Goal: Use online tool/utility: Utilize a website feature to perform a specific function

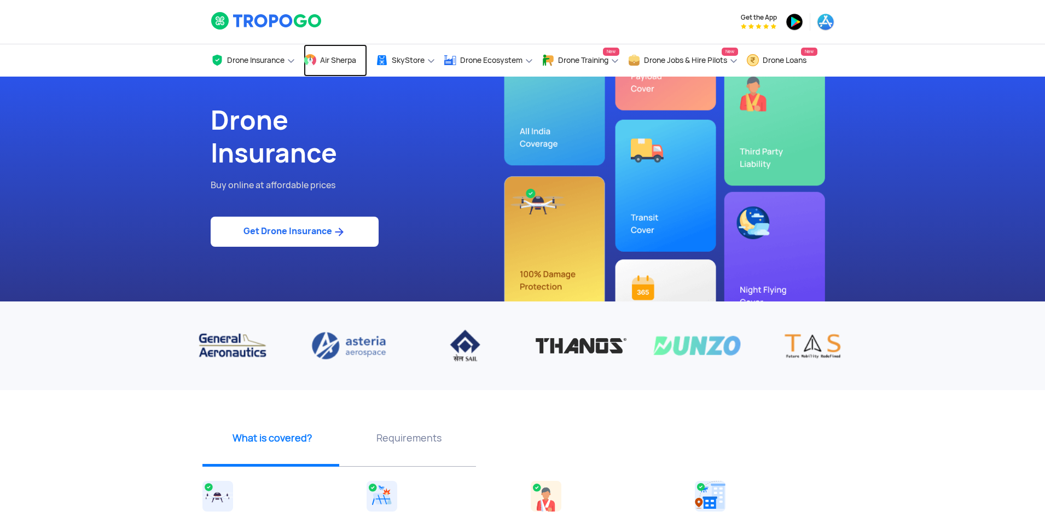
click at [331, 65] on link "Air Sherpa" at bounding box center [335, 60] width 63 height 32
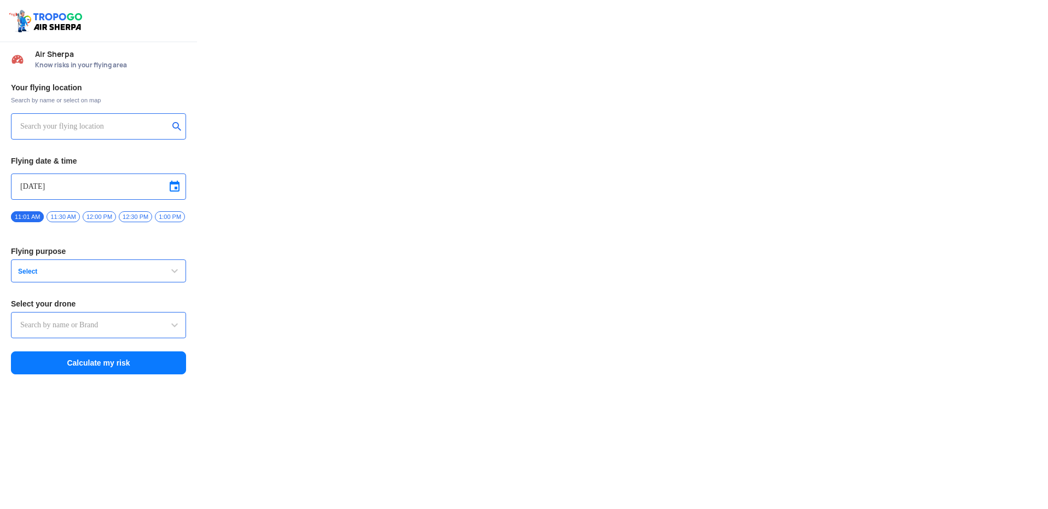
type input "Switch UAV"
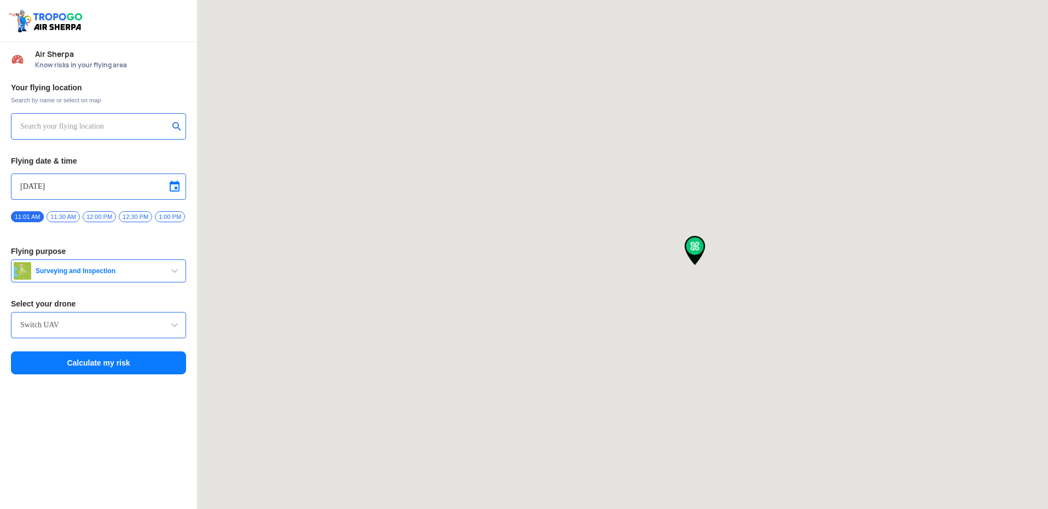
type input "[STREET_ADDRESS]"
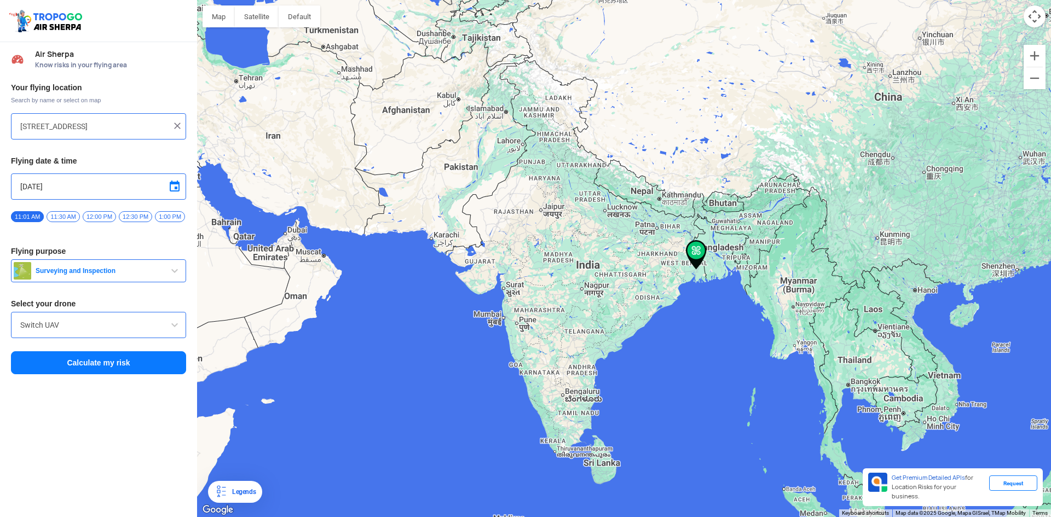
click at [181, 126] on img at bounding box center [177, 125] width 11 height 11
click at [102, 125] on input "text" at bounding box center [94, 126] width 148 height 13
paste input "P852+HCM, Chakundi, [GEOGRAPHIC_DATA], [GEOGRAPHIC_DATA], [GEOGRAPHIC_DATA], [G…"
type input "Chakundi, [GEOGRAPHIC_DATA], [GEOGRAPHIC_DATA], [GEOGRAPHIC_DATA], [GEOGRAPHIC_…"
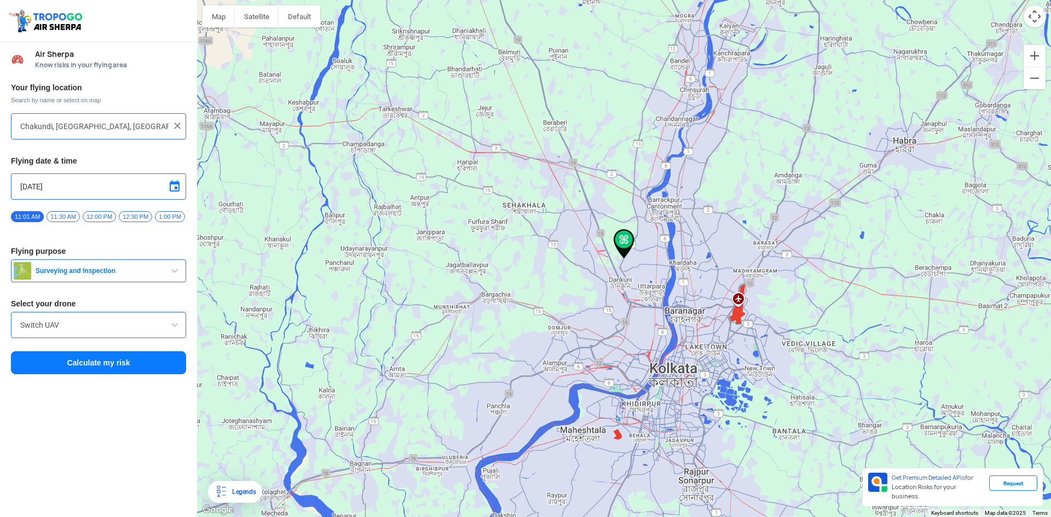
click at [164, 216] on span "1:00 PM" at bounding box center [170, 216] width 30 height 11
click at [97, 332] on input "Switch UAV" at bounding box center [98, 325] width 157 height 13
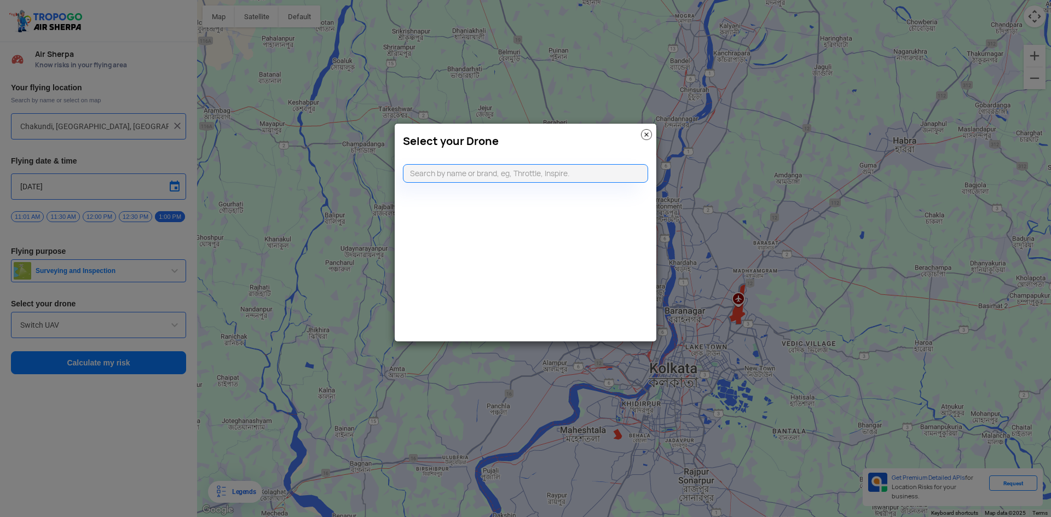
click at [650, 134] on img at bounding box center [646, 134] width 11 height 11
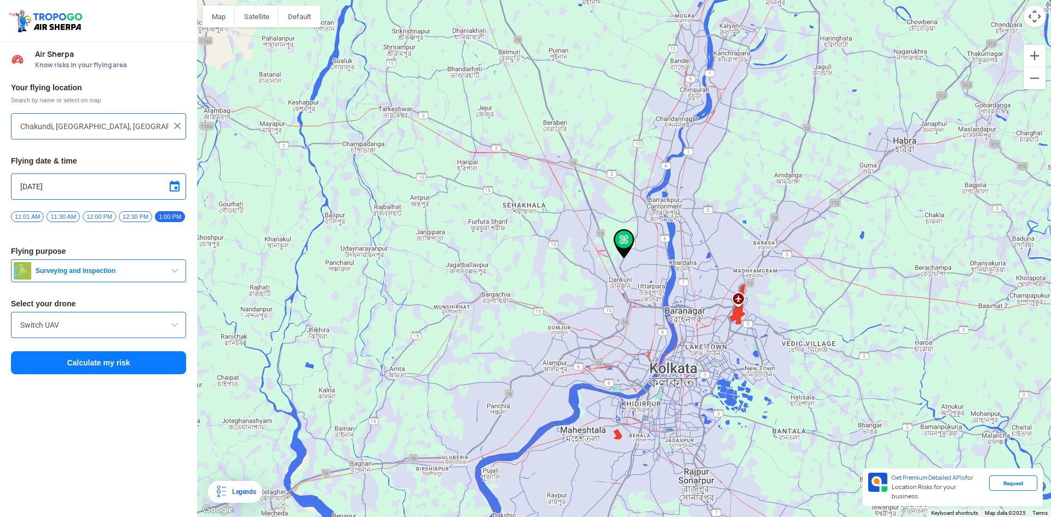
click at [128, 369] on button "Calculate my risk" at bounding box center [98, 362] width 175 height 23
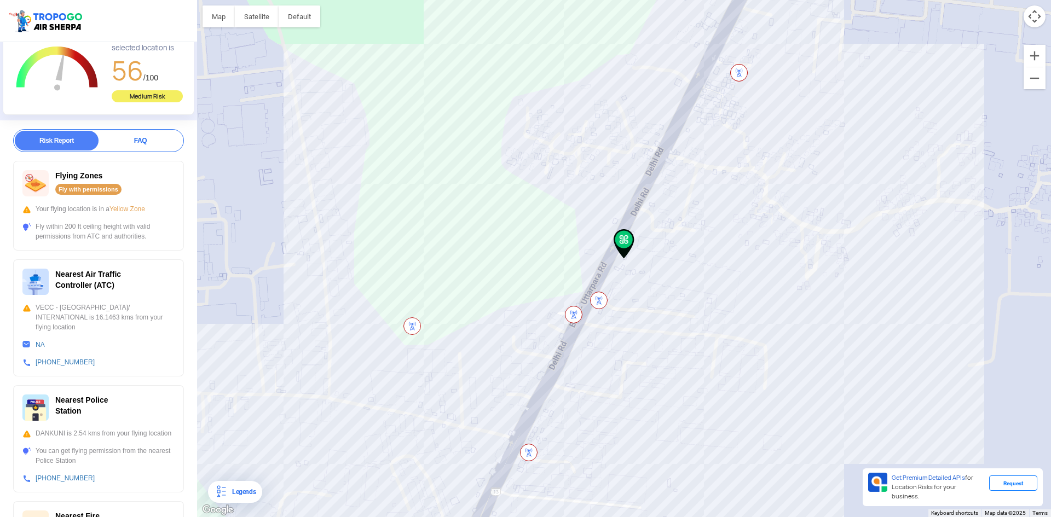
scroll to position [238, 0]
